Goal: Task Accomplishment & Management: Manage account settings

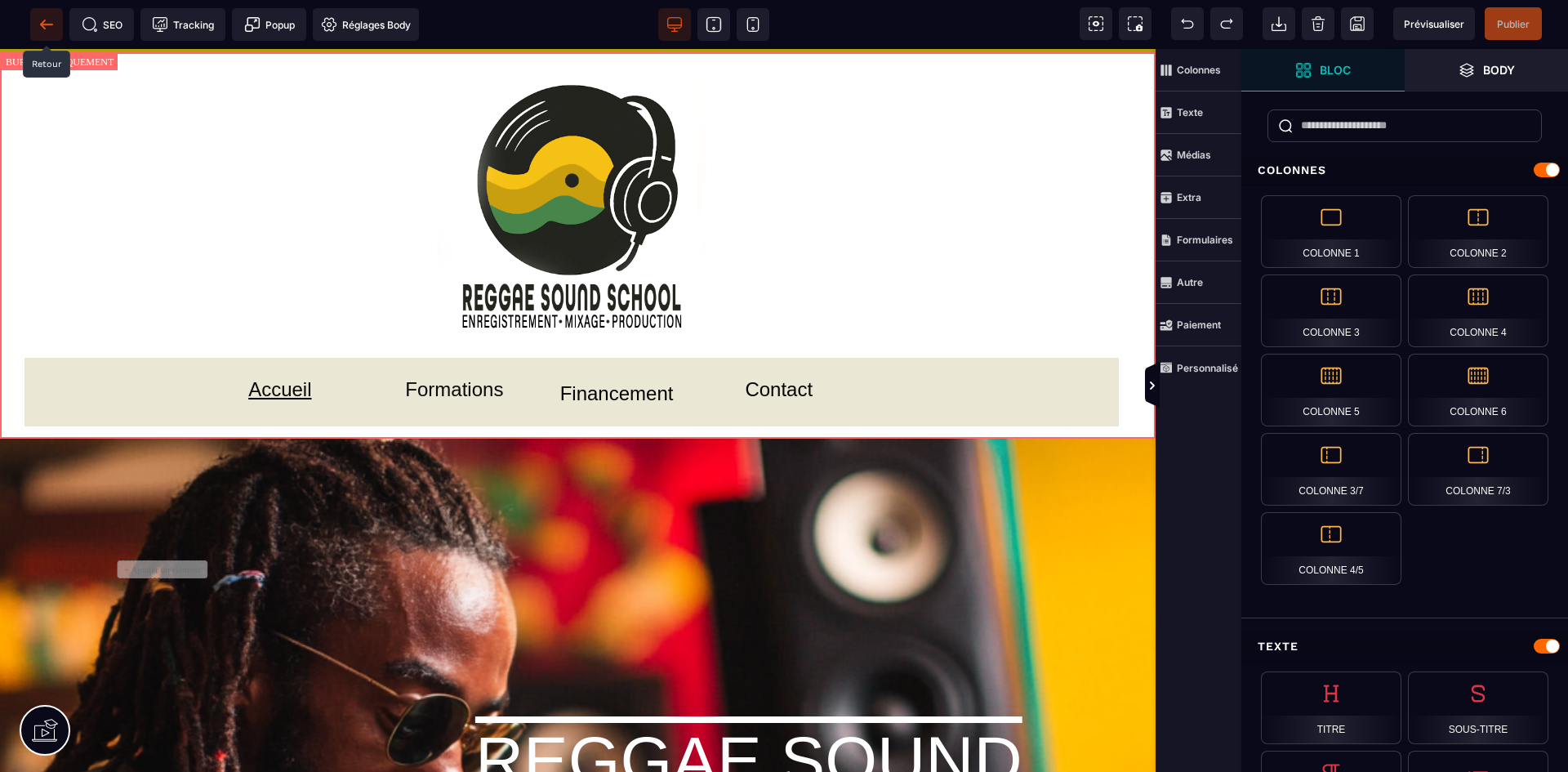
click at [44, 24] on icon at bounding box center [45, 24] width 13 height 1
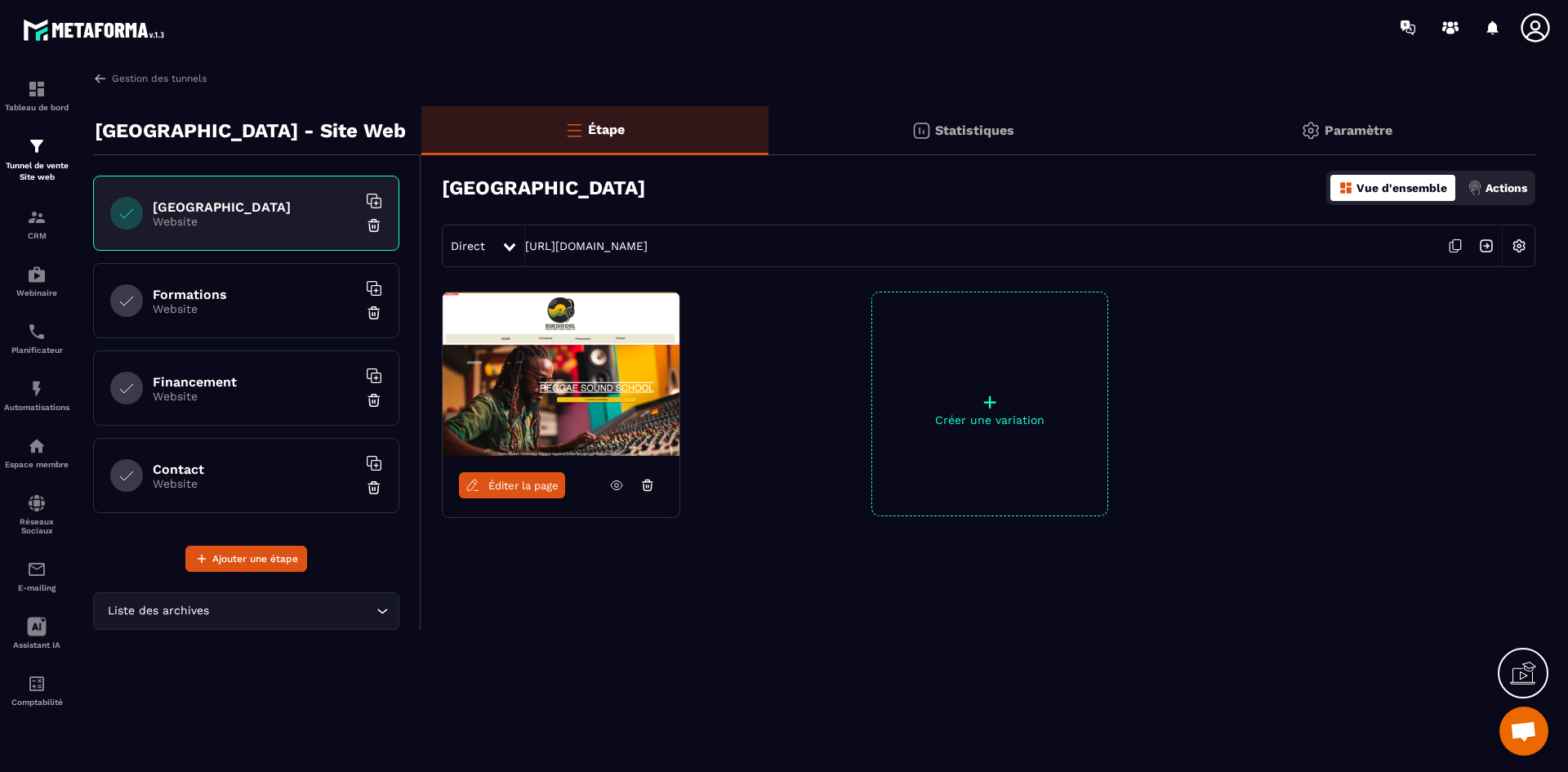
click at [1458, 247] on icon at bounding box center [1455, 246] width 31 height 31
click at [24, 391] on div "Automatisations" at bounding box center [37, 396] width 66 height 33
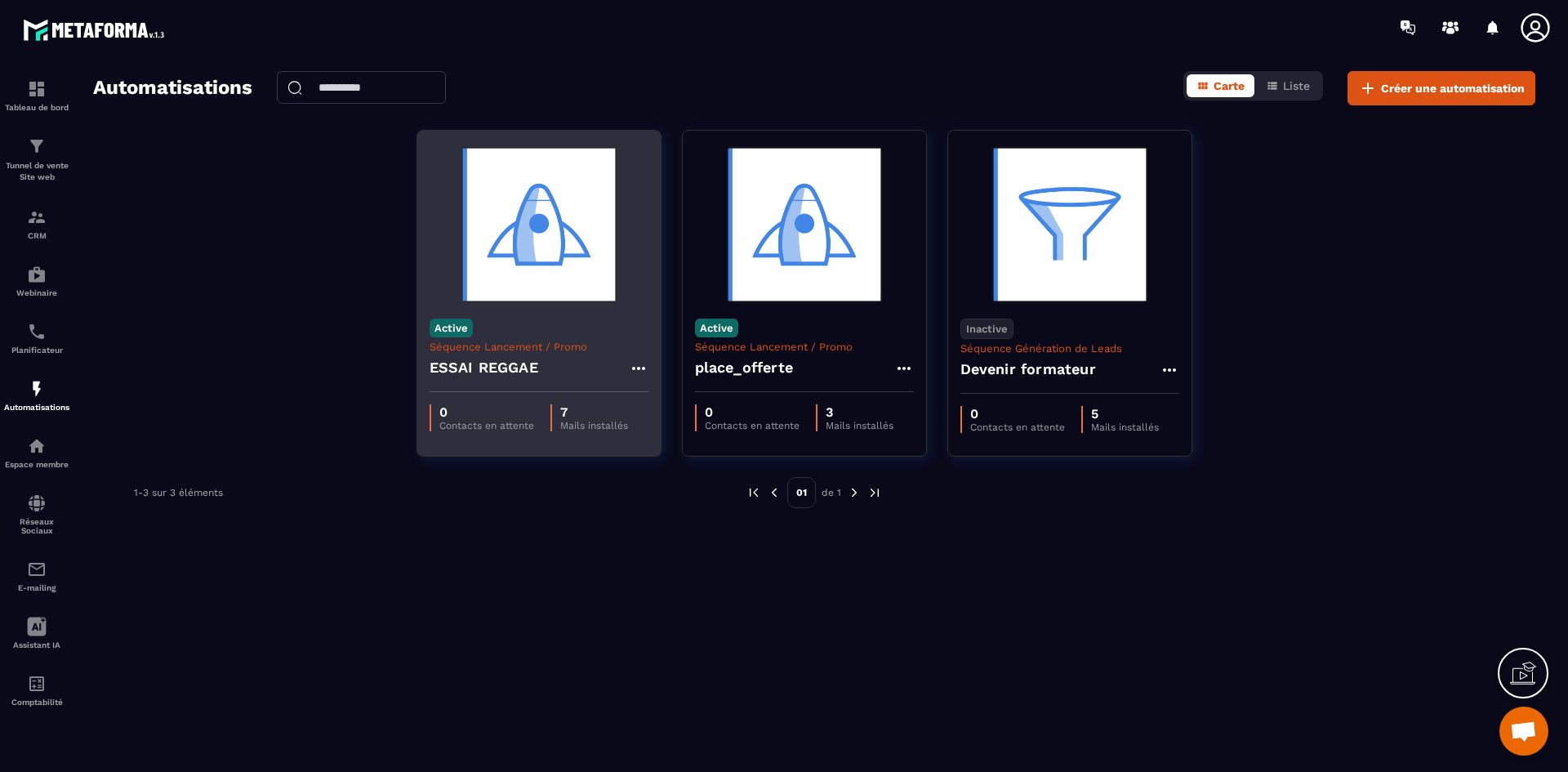
click at [541, 356] on div "ESSAI REGGAE" at bounding box center [538, 372] width 219 height 40
click at [640, 366] on icon at bounding box center [639, 369] width 19 height 19
click at [696, 415] on link "Modifier" at bounding box center [679, 404] width 88 height 36
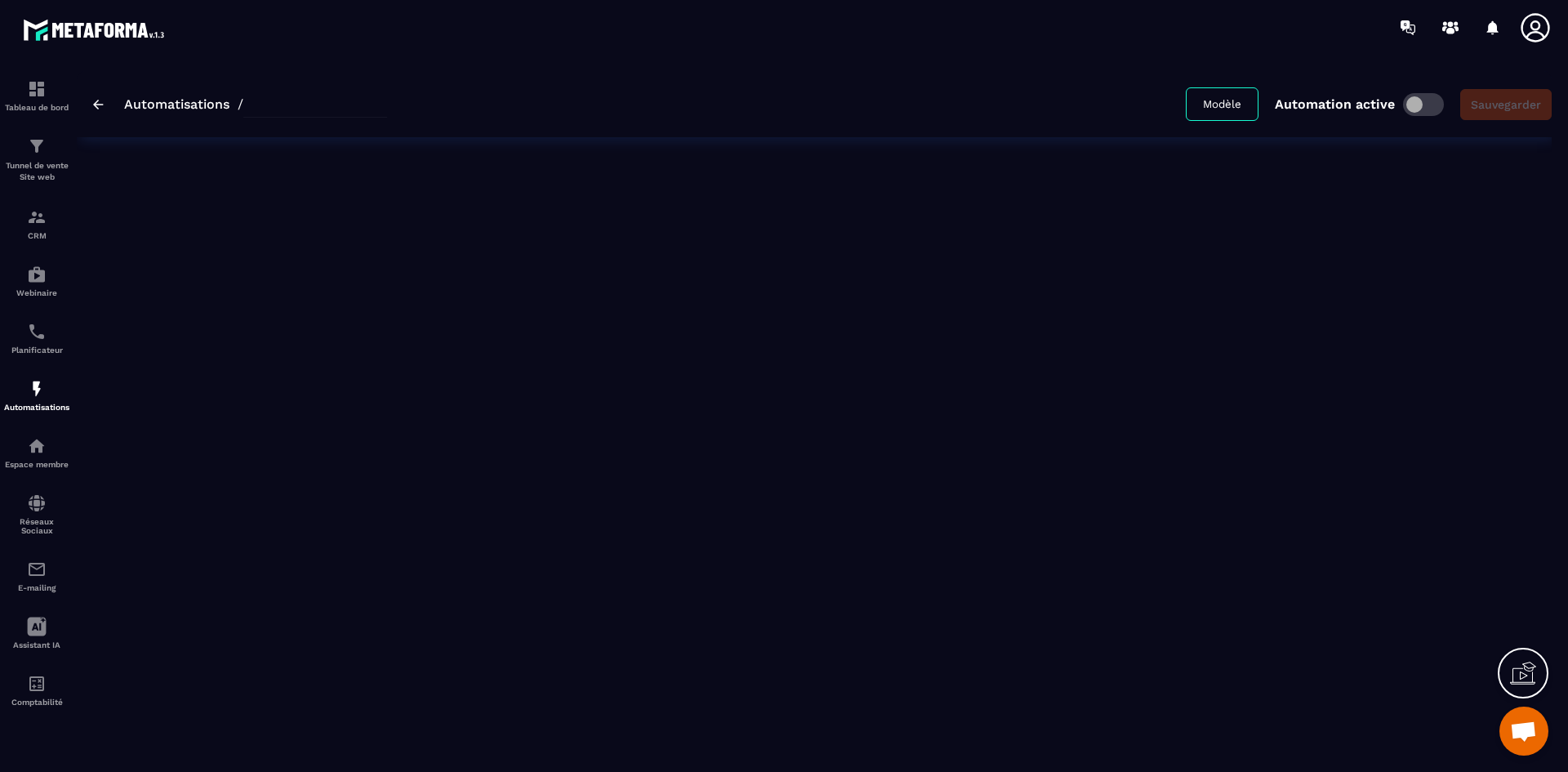
type input "**********"
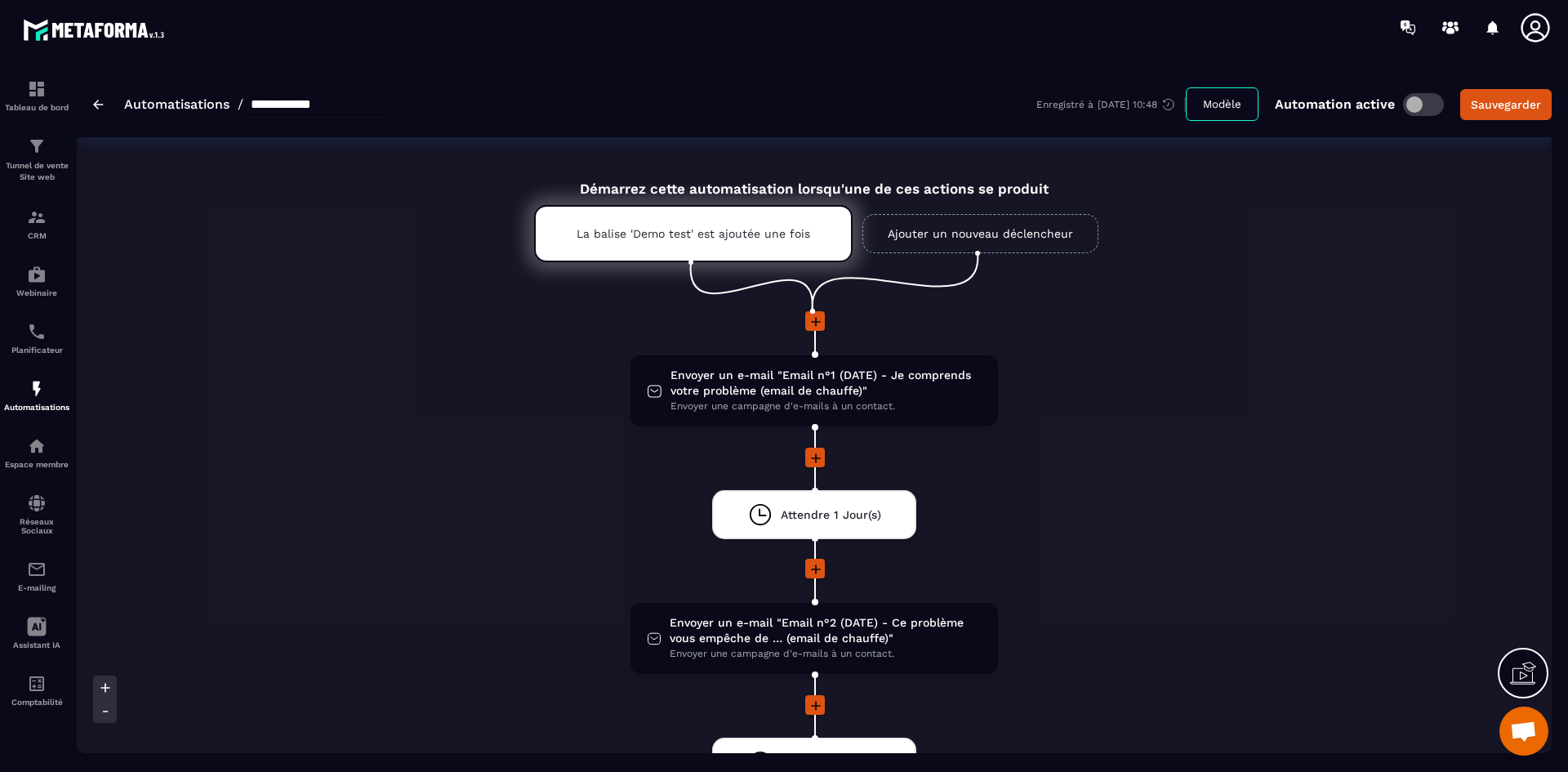
click at [1025, 228] on link "Ajouter un nouveau déclencheur" at bounding box center [980, 234] width 236 height 40
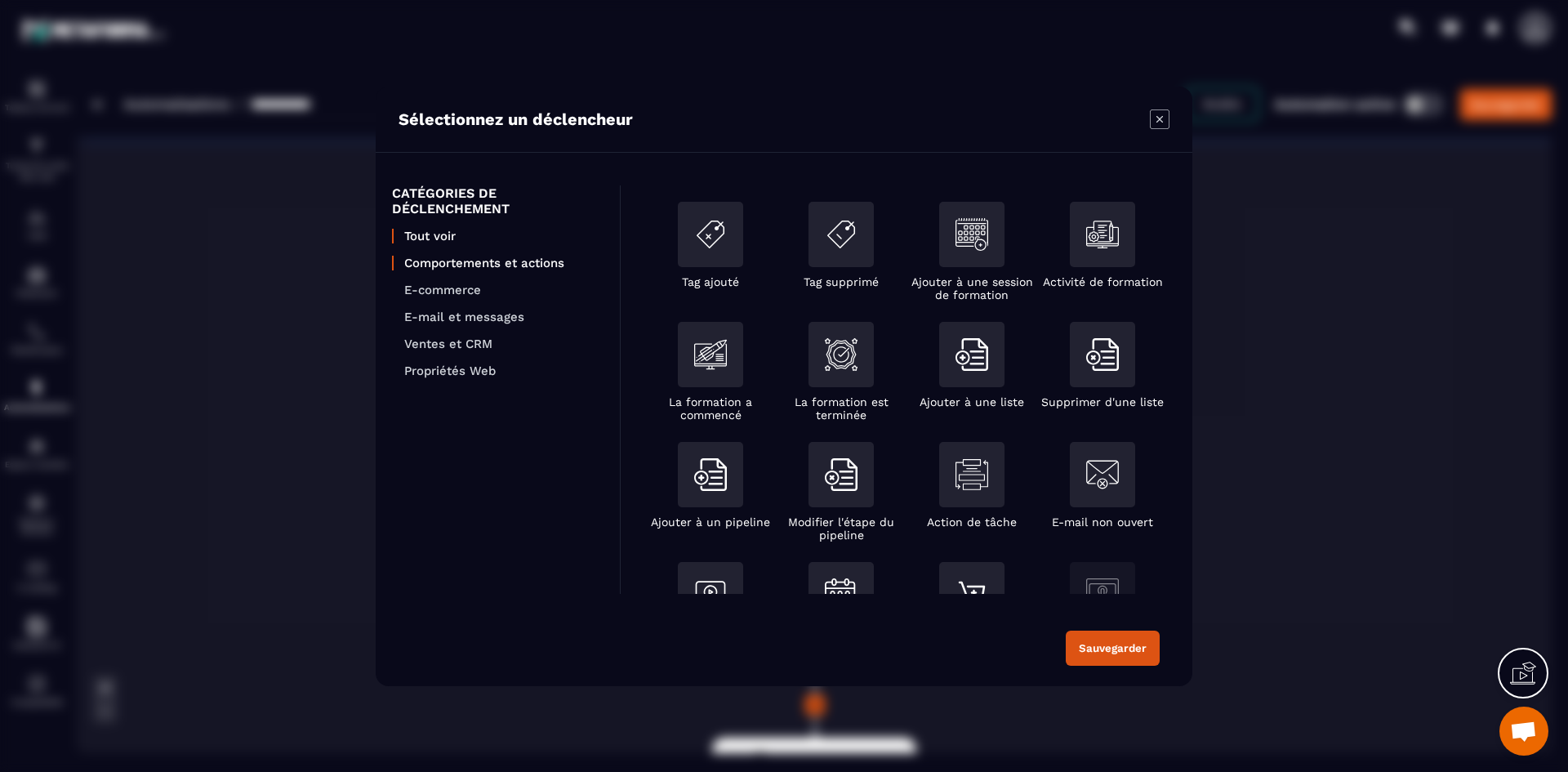
click at [494, 267] on p "Comportements et actions" at bounding box center [504, 262] width 200 height 14
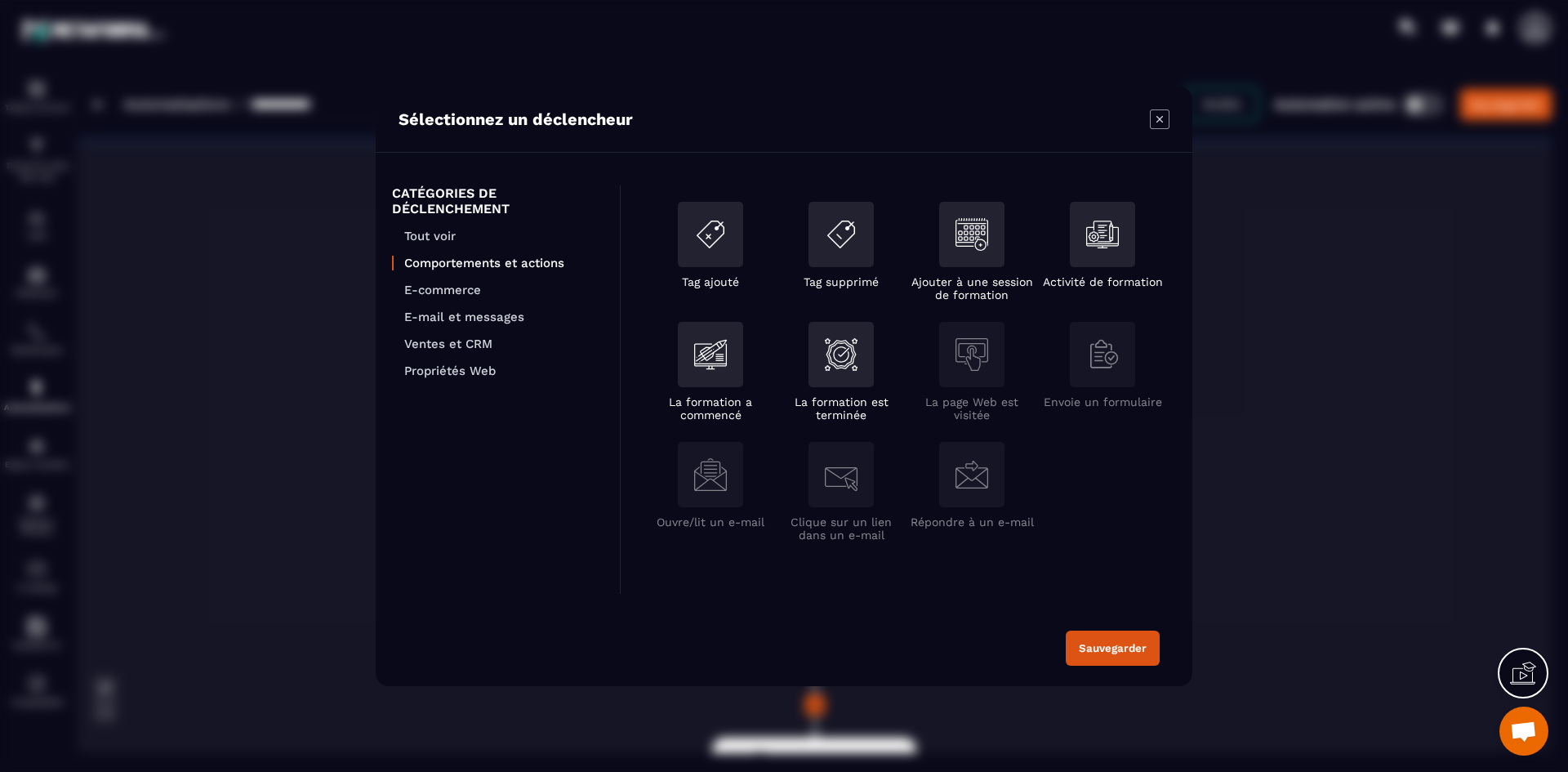
click at [1153, 119] on icon "Modal window" at bounding box center [1160, 119] width 19 height 19
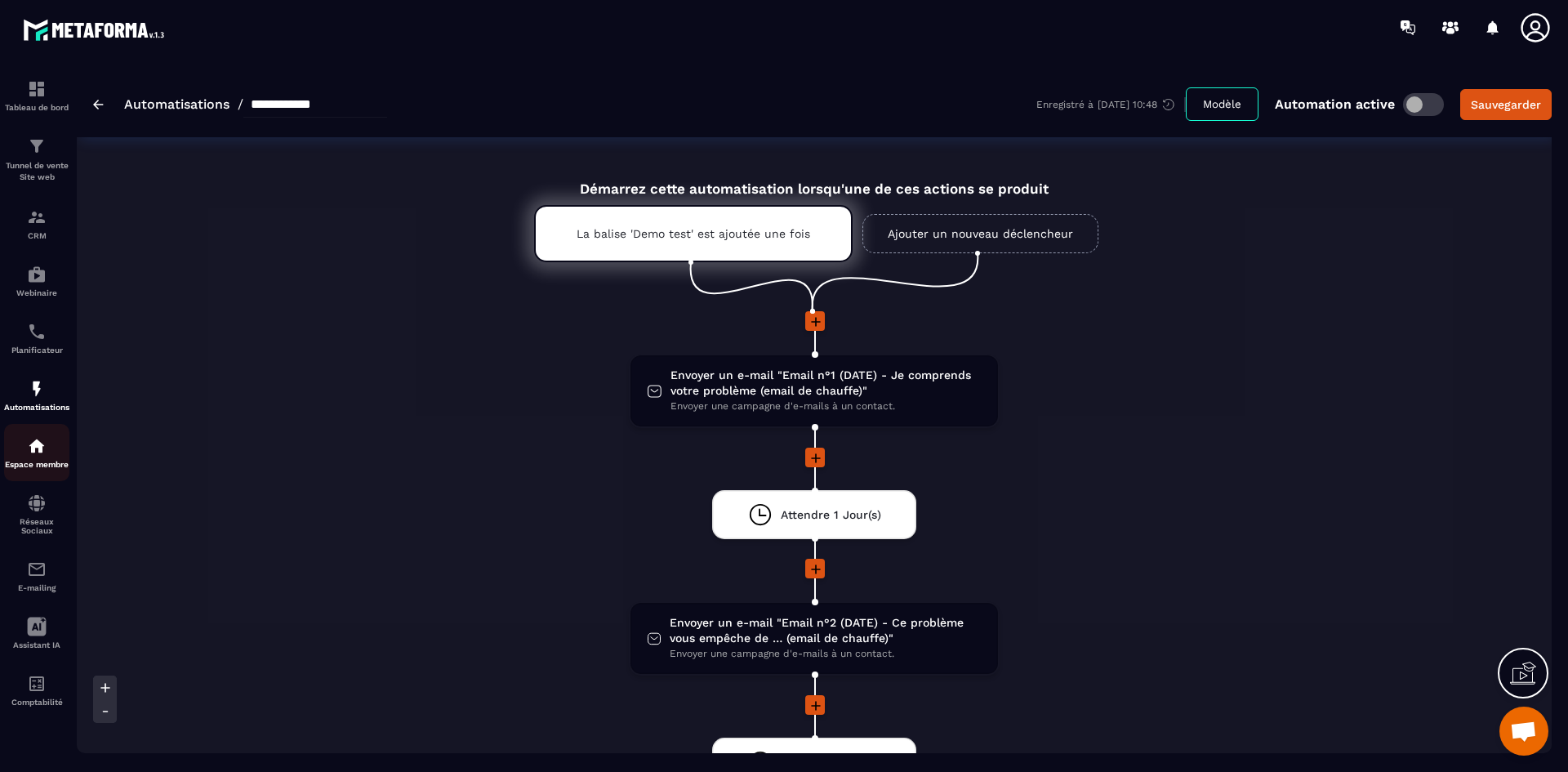
click at [41, 460] on p "Espace membre" at bounding box center [37, 464] width 66 height 9
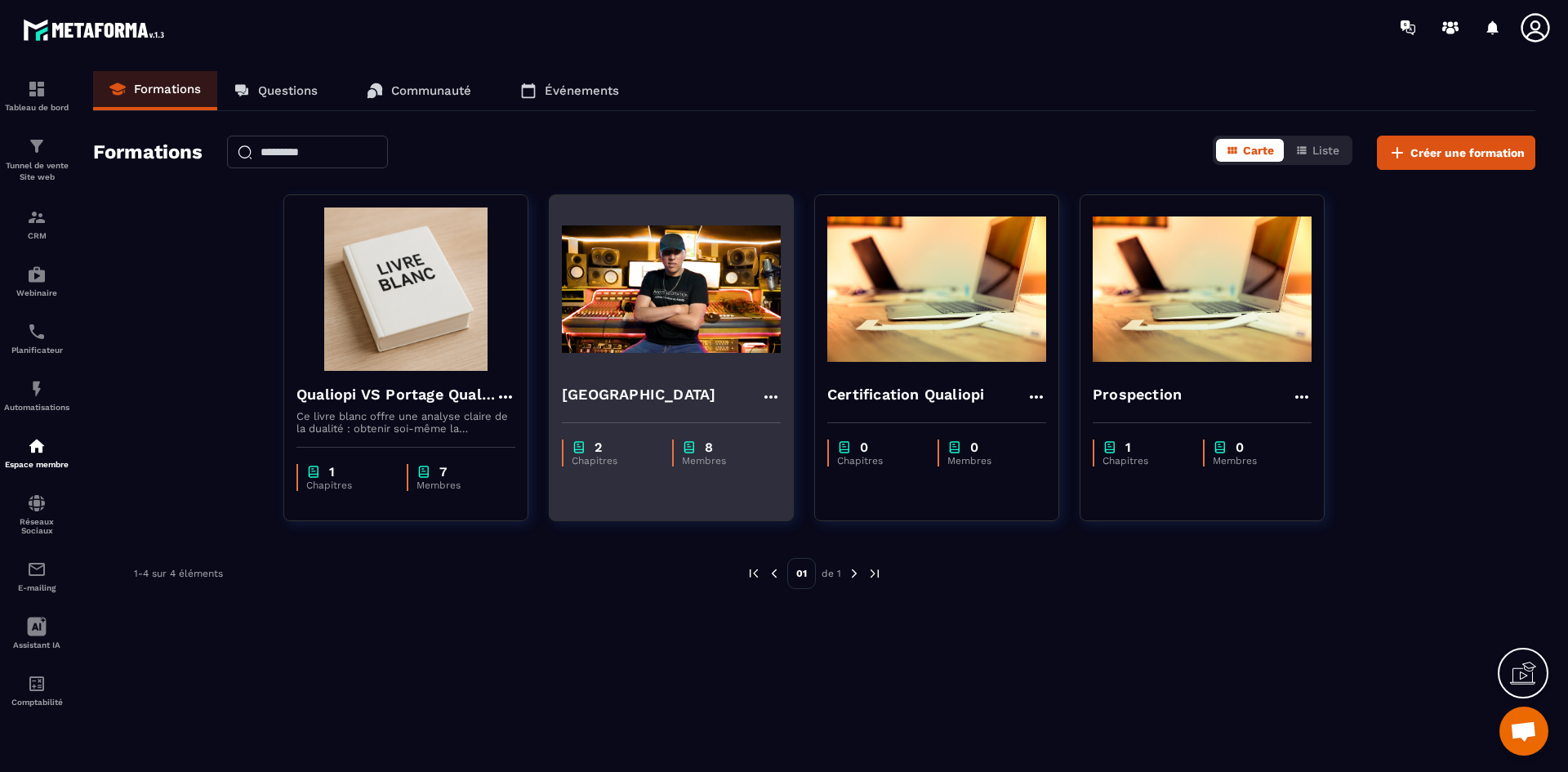
click at [683, 397] on h4 "[GEOGRAPHIC_DATA]" at bounding box center [638, 395] width 153 height 23
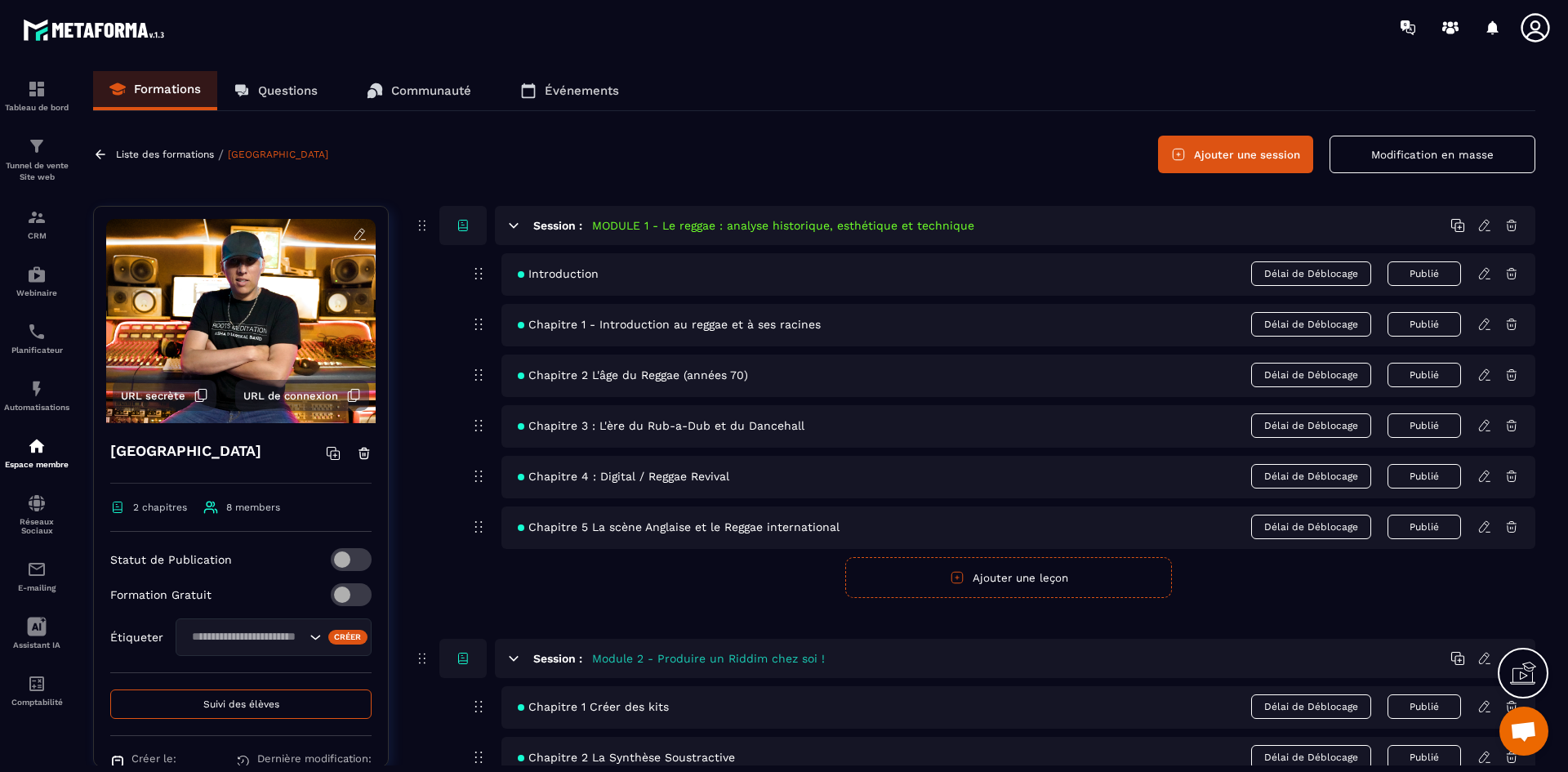
click at [307, 644] on icon "Search for option" at bounding box center [315, 637] width 16 height 16
click at [832, 152] on div "Liste des formations / [GEOGRAPHIC_DATA] Ajouter une session Modification en ma…" at bounding box center [814, 154] width 1443 height 38
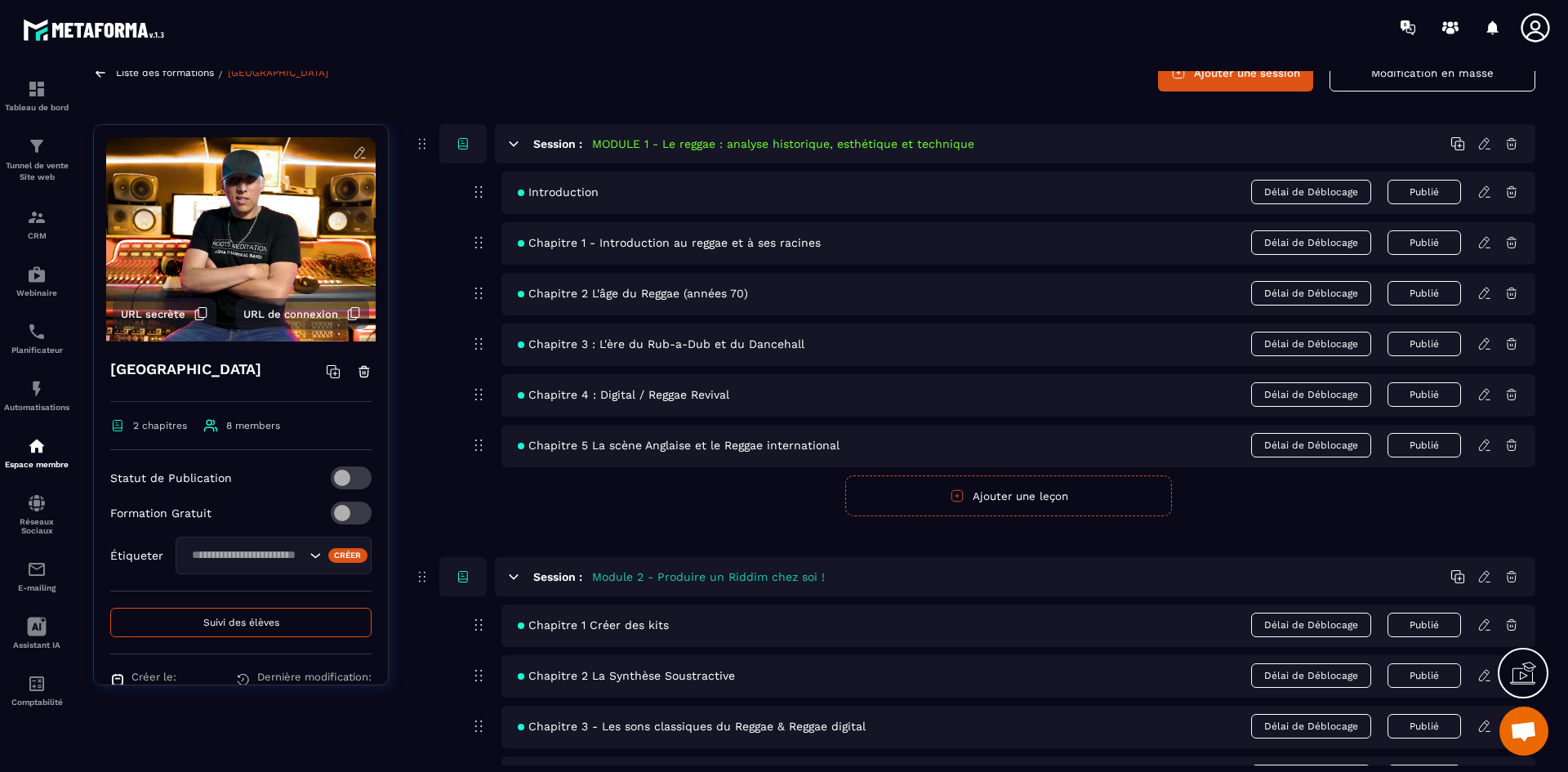
click at [792, 65] on section "Tableau de bord Tunnel de vente Site web CRM Webinaire Planificateur Automatisa…" at bounding box center [784, 418] width 1568 height 727
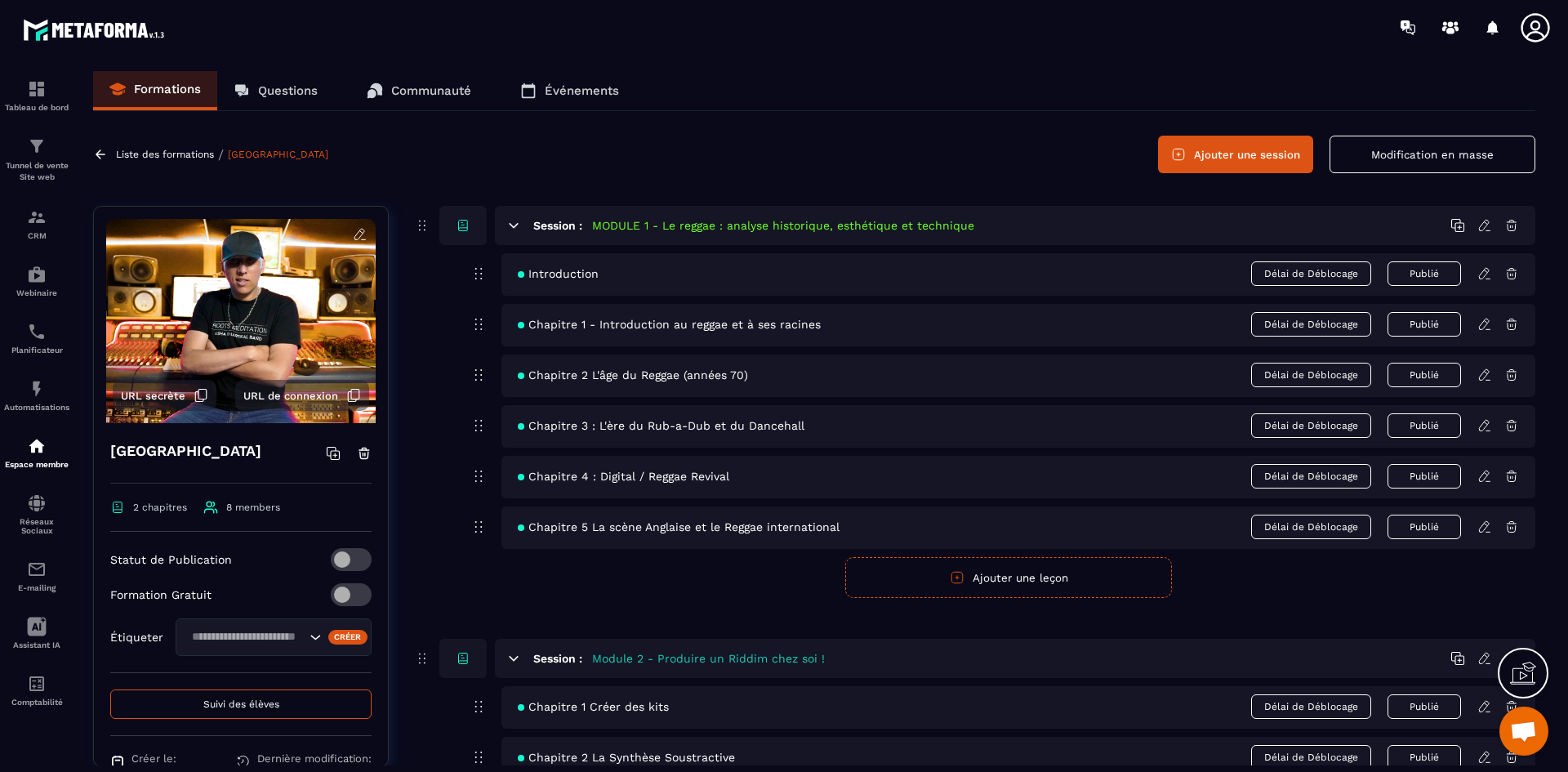
click at [875, 123] on div "Formations Questions Communauté Événements Liste des formations / [GEOGRAPHIC_D…" at bounding box center [814, 419] width 1475 height 695
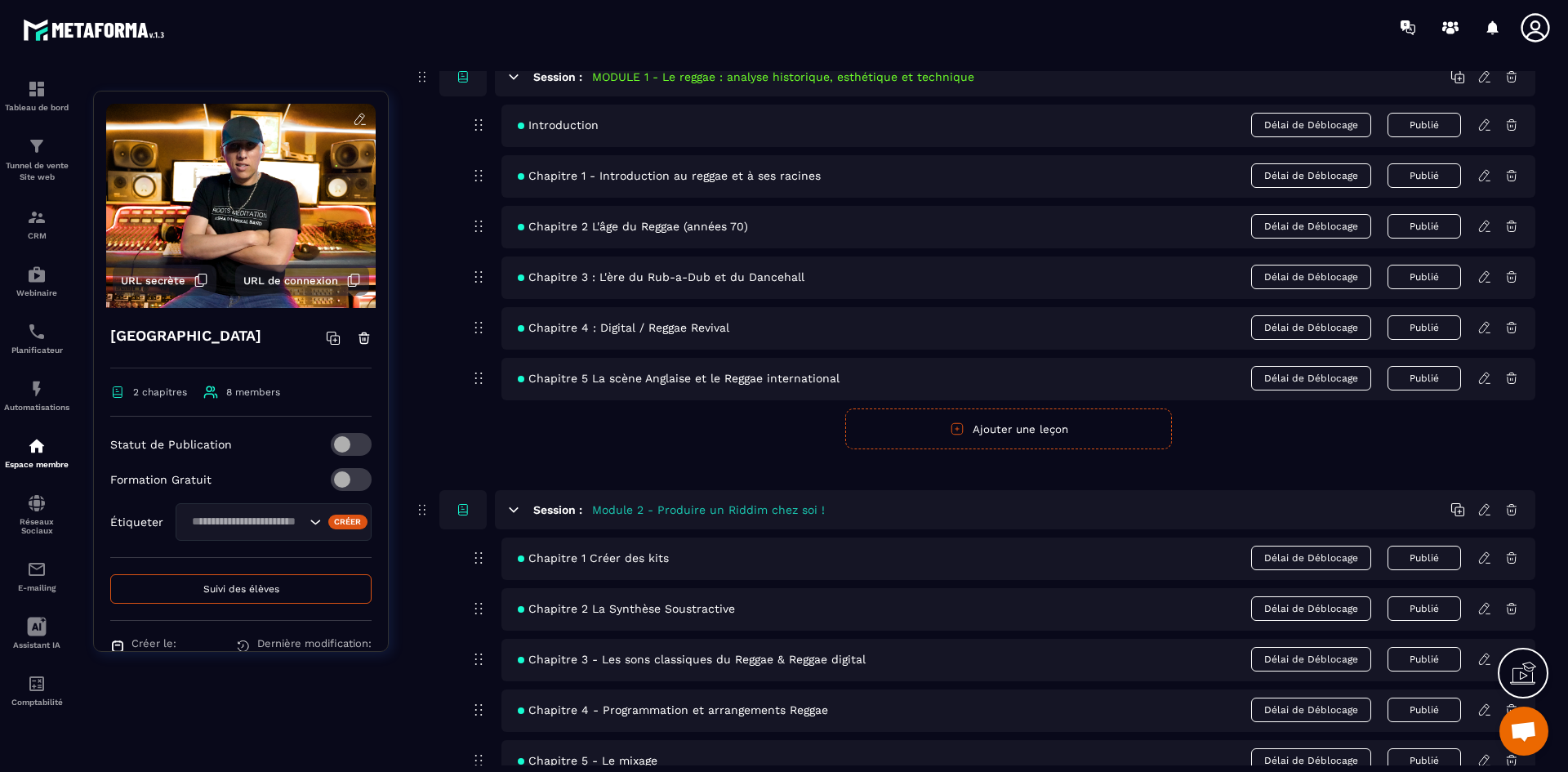
scroll to position [163, 0]
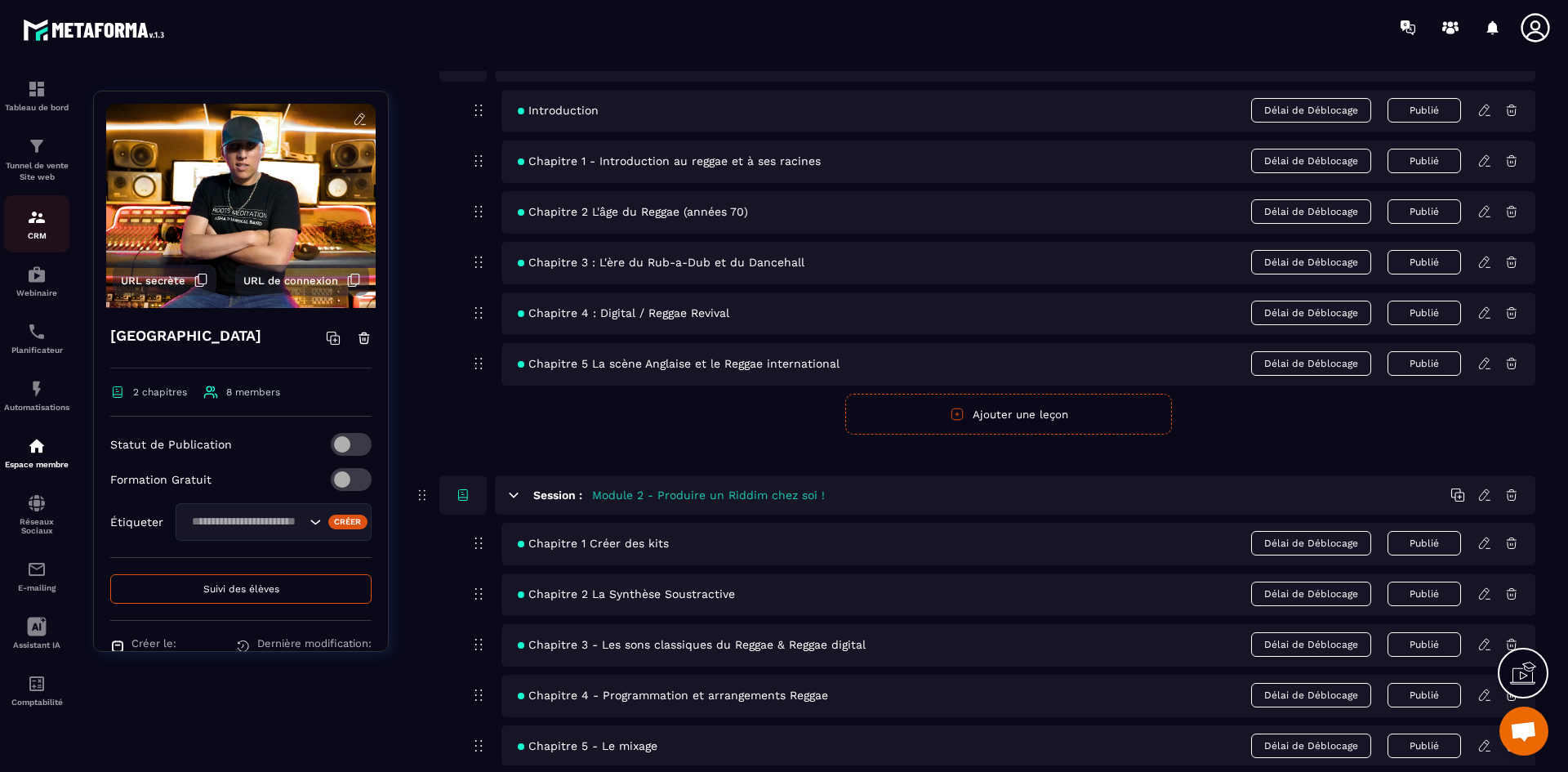
click at [35, 219] on img at bounding box center [37, 217] width 19 height 19
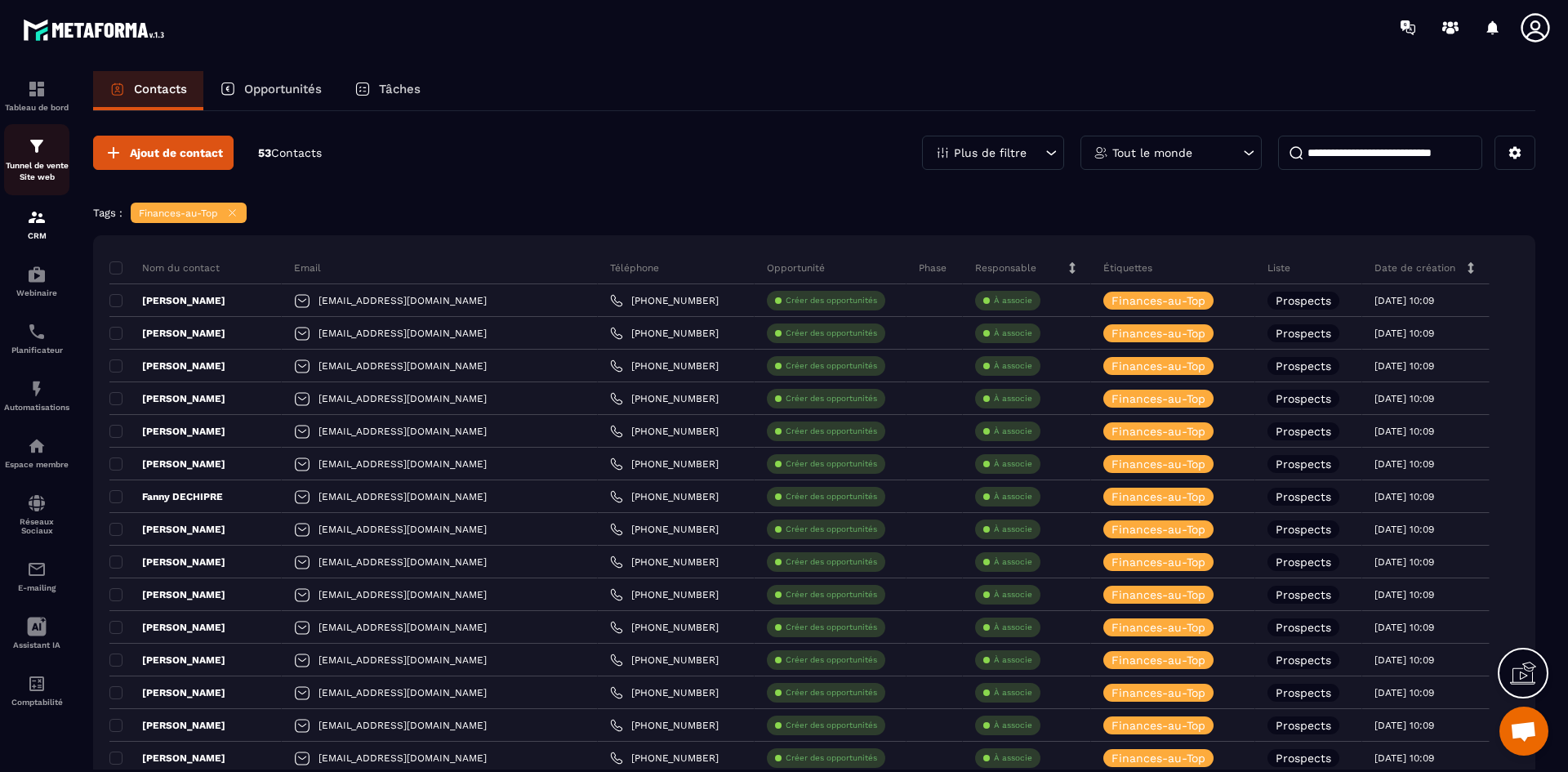
click at [50, 154] on div "Tunnel de vente Site web" at bounding box center [37, 159] width 66 height 46
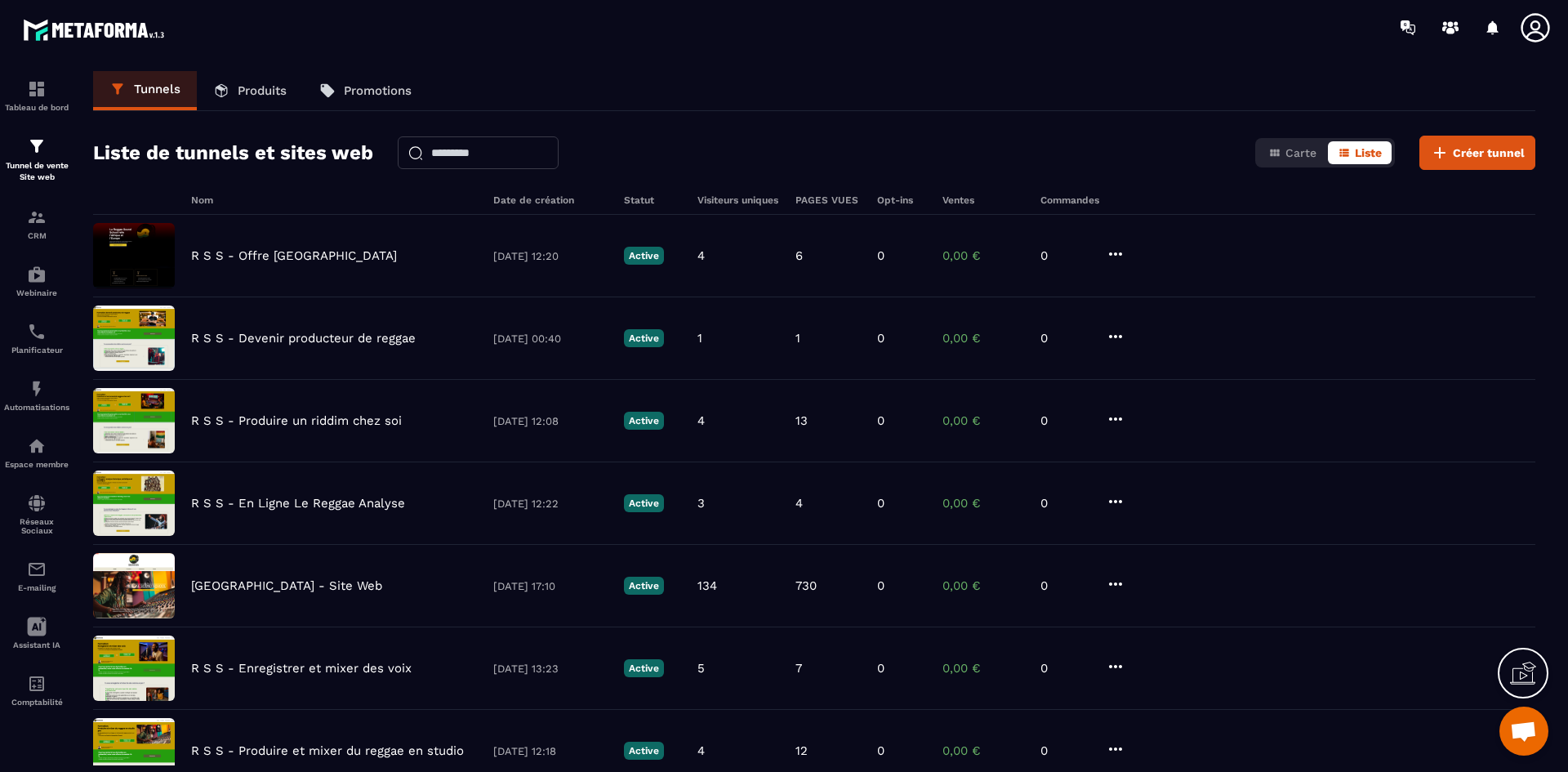
click at [254, 84] on p "Produits" at bounding box center [261, 90] width 49 height 14
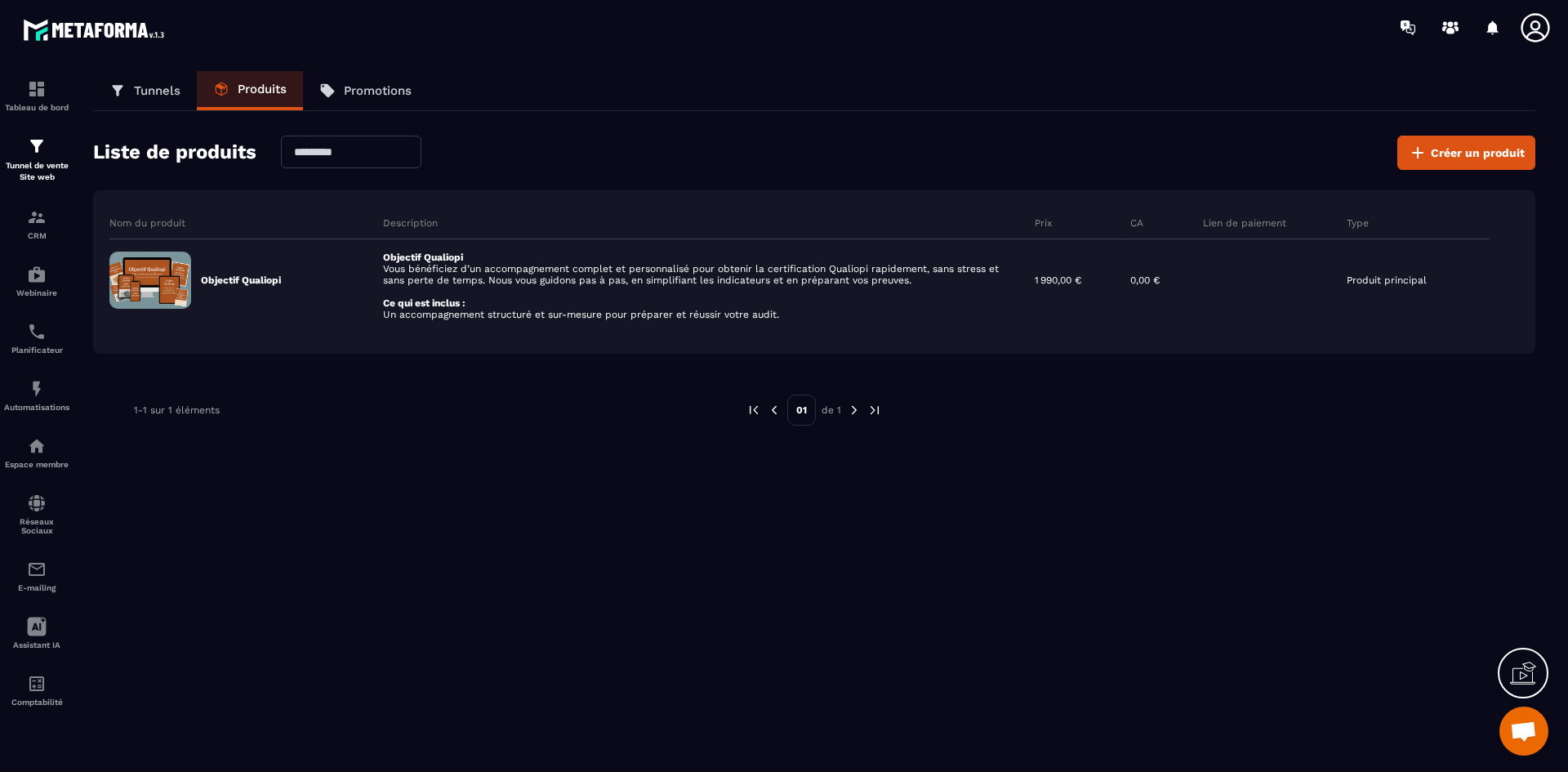
click at [150, 87] on p "Tunnels" at bounding box center [157, 90] width 46 height 14
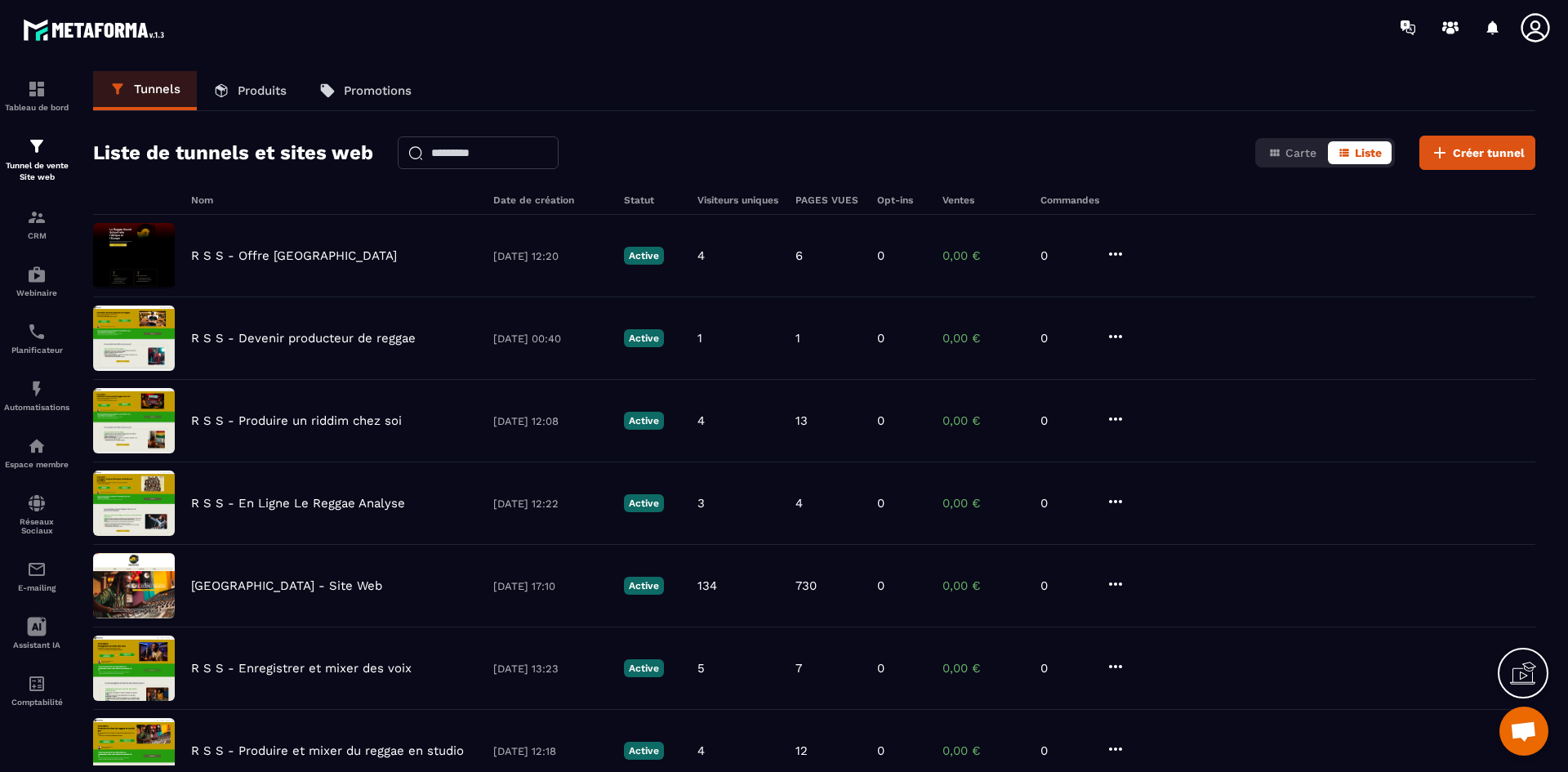
click at [379, 87] on p "Promotions" at bounding box center [377, 90] width 68 height 14
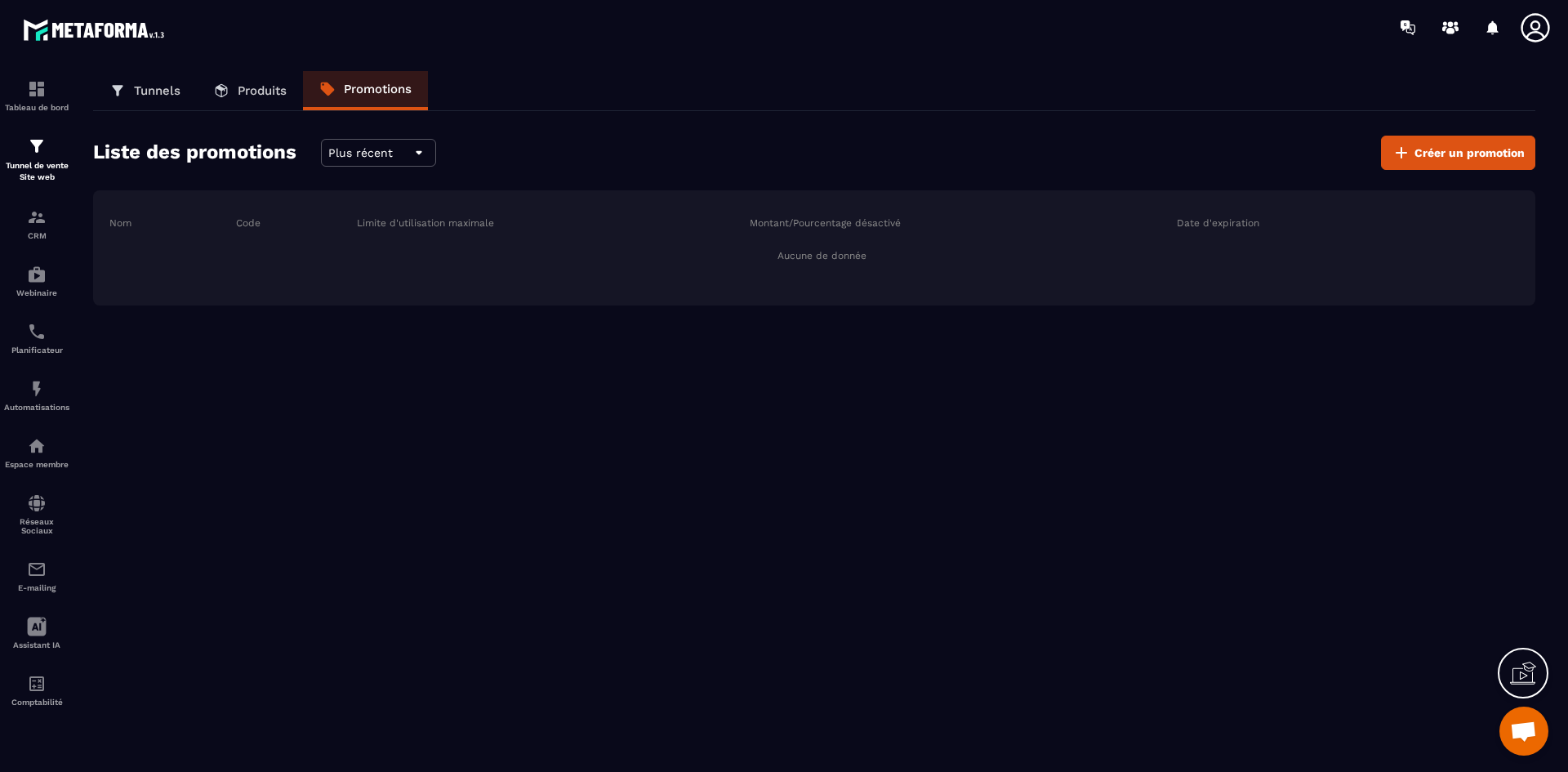
click at [130, 86] on link "Tunnels" at bounding box center [146, 91] width 104 height 40
